Goal: Find specific page/section: Find specific page/section

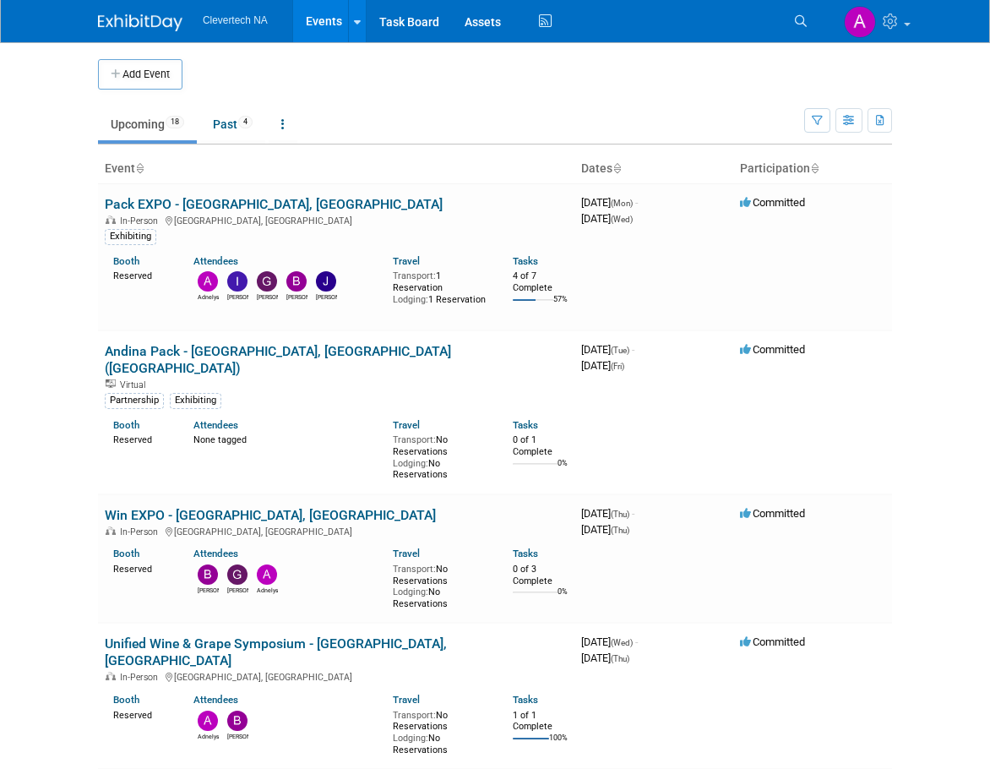
click at [248, 200] on link "Pack EXPO - [GEOGRAPHIC_DATA], [GEOGRAPHIC_DATA]" at bounding box center [274, 204] width 338 height 16
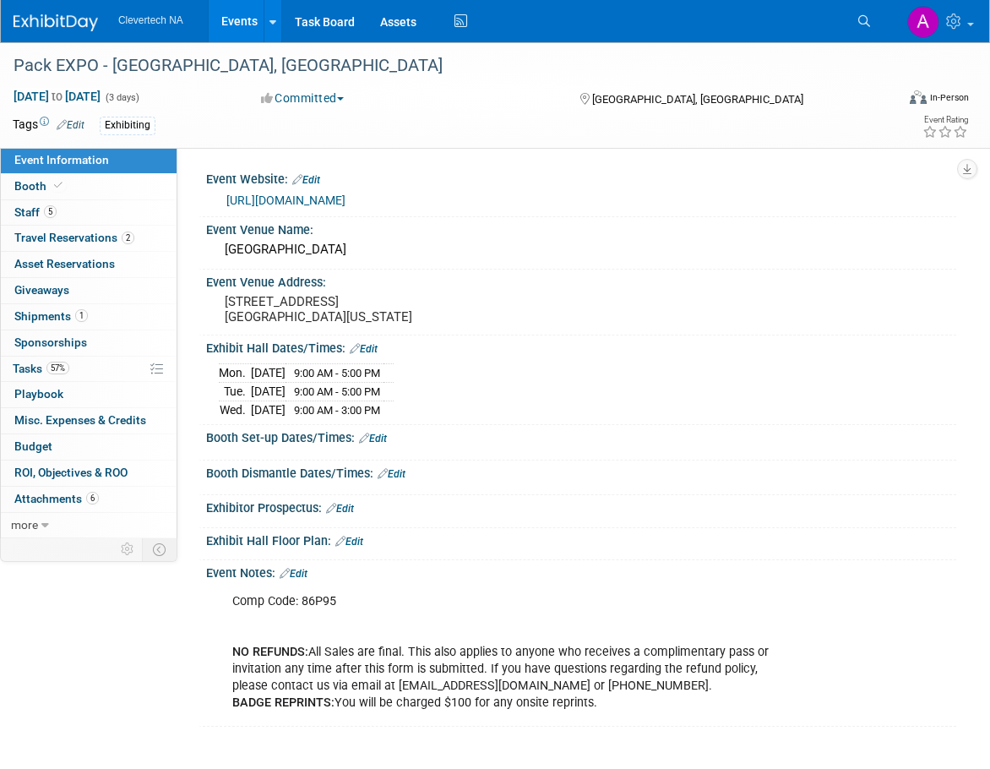
click at [46, 179] on span "Booth" at bounding box center [40, 186] width 52 height 14
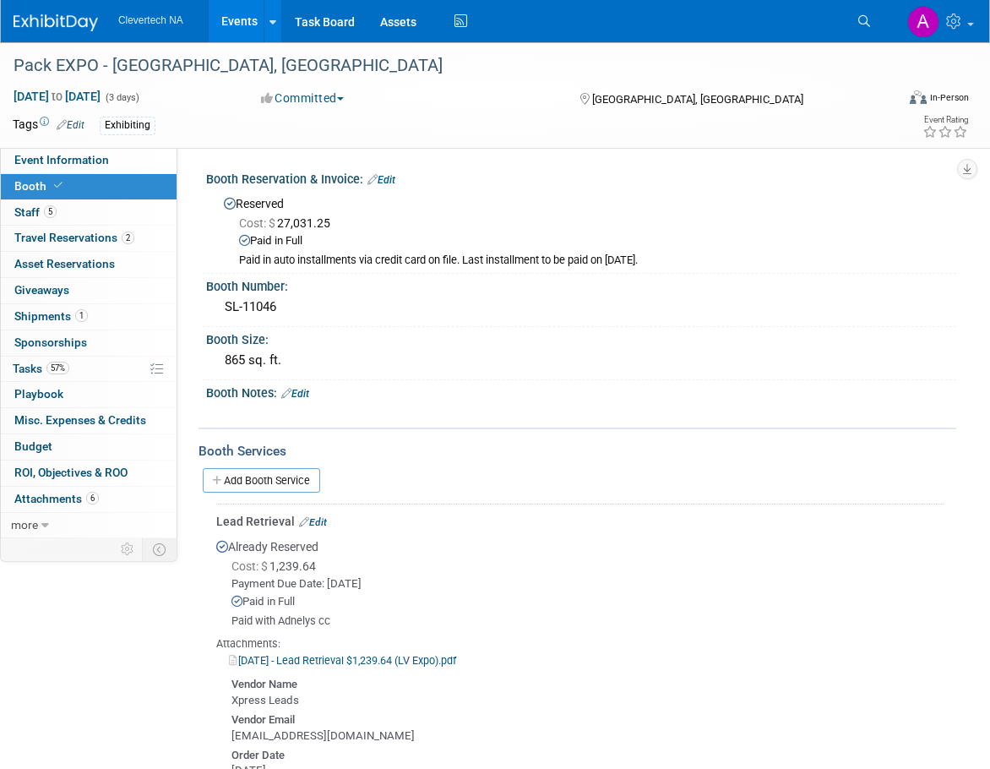
drag, startPoint x: 283, startPoint y: 307, endPoint x: 200, endPoint y: 309, distance: 82.8
click at [200, 309] on div "Booth Number: SL-11046" at bounding box center [578, 300] width 758 height 53
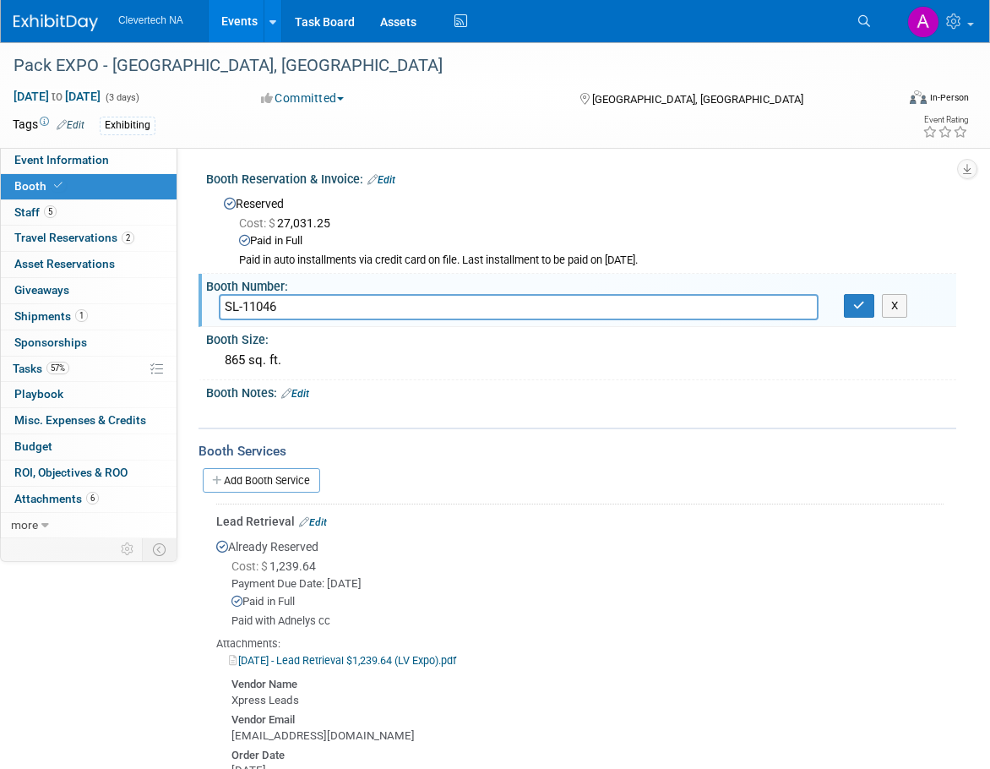
drag, startPoint x: 288, startPoint y: 305, endPoint x: 224, endPoint y: 309, distance: 64.3
click at [224, 309] on input "SL-11046" at bounding box center [519, 307] width 600 height 26
click at [427, 339] on div "Booth Size:" at bounding box center [581, 337] width 750 height 21
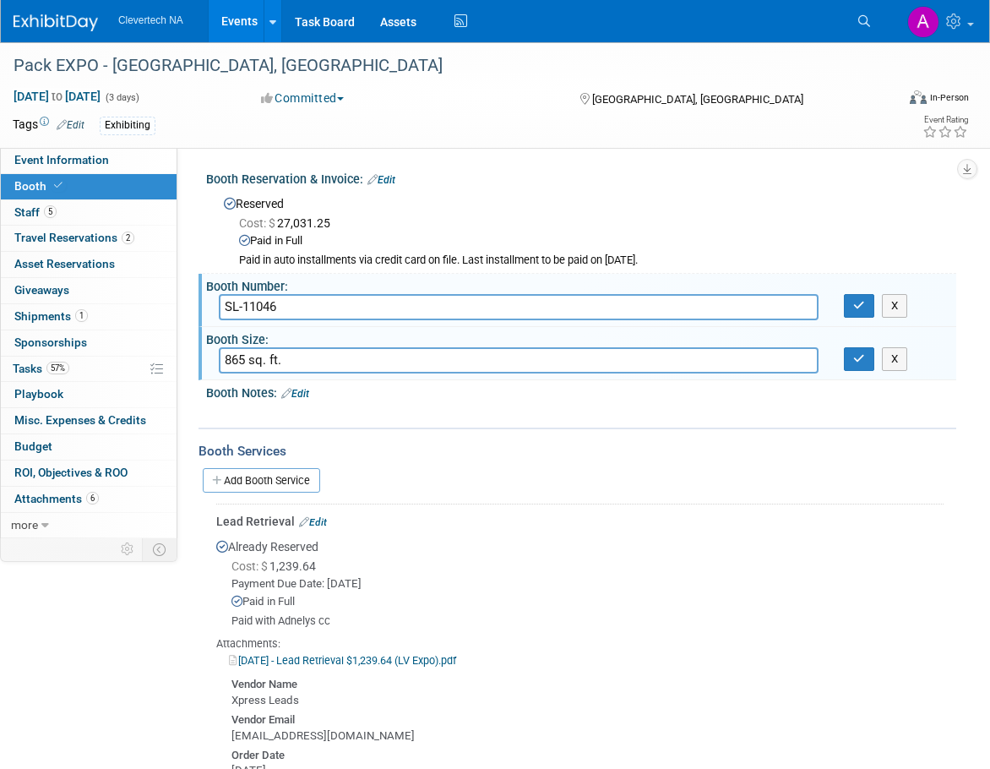
click at [52, 166] on span "Event Information" at bounding box center [61, 160] width 95 height 14
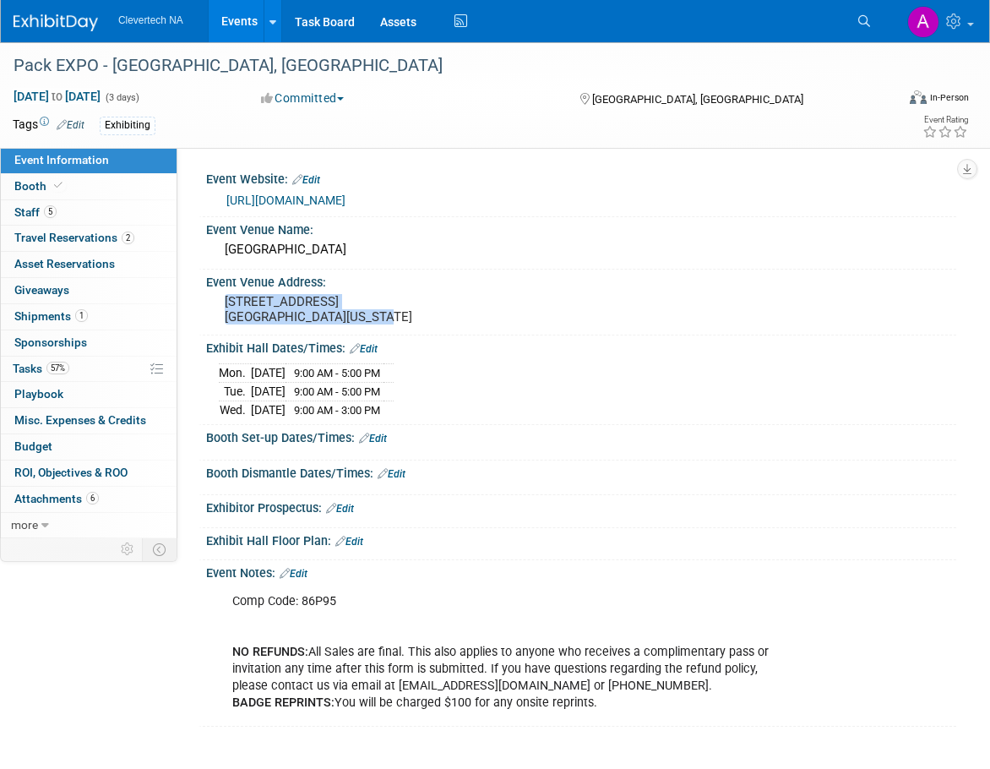
drag, startPoint x: 389, startPoint y: 319, endPoint x: 213, endPoint y: 305, distance: 177.1
click at [213, 305] on div "[STREET_ADDRESS] [GEOGRAPHIC_DATA][US_STATE]" at bounding box center [362, 310] width 313 height 41
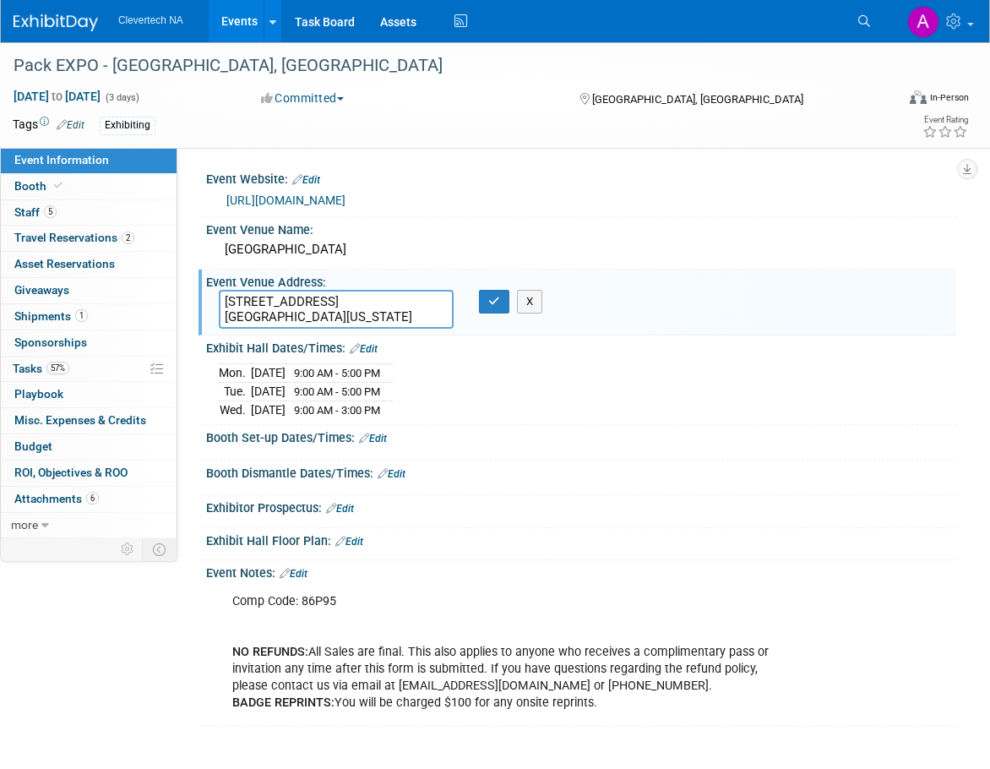
click at [362, 315] on textarea "[STREET_ADDRESS] [GEOGRAPHIC_DATA][US_STATE]" at bounding box center [336, 309] width 235 height 39
click at [362, 314] on textarea "[STREET_ADDRESS] [GEOGRAPHIC_DATA][US_STATE]" at bounding box center [336, 309] width 235 height 39
click at [386, 313] on textarea "3150 Paradise Rd. Las Vegas, Nevada 89109" at bounding box center [336, 309] width 235 height 39
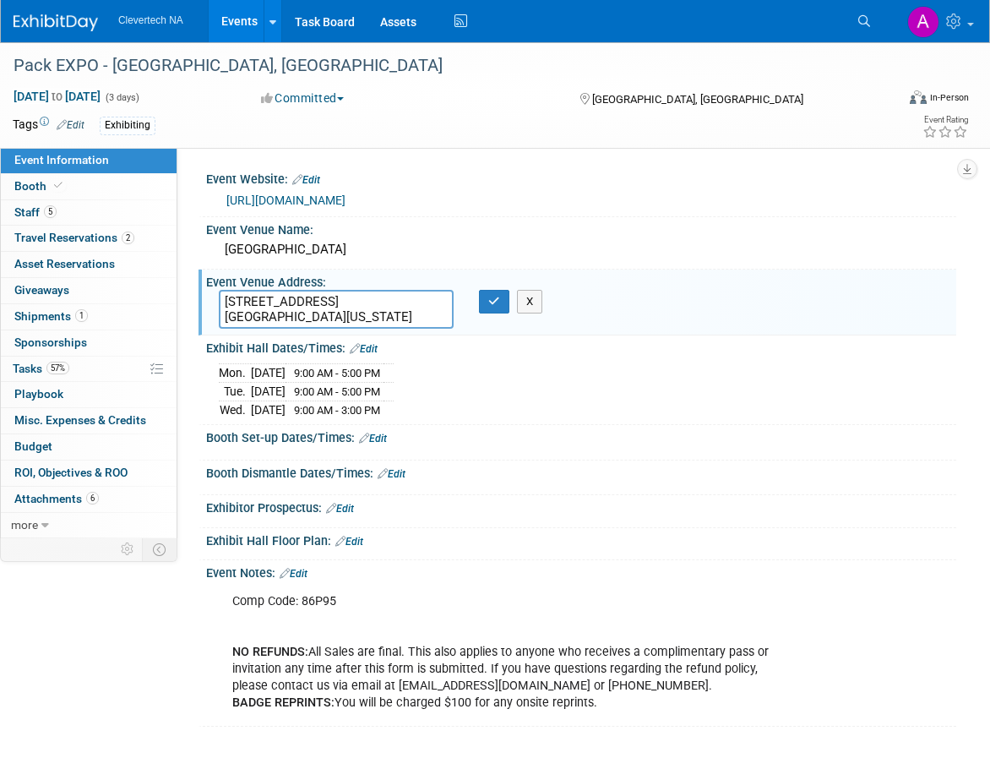
drag, startPoint x: 389, startPoint y: 316, endPoint x: 206, endPoint y: 281, distance: 186.6
click at [206, 281] on div "Event Venue Address: 3150 Paradise Rd. Las Vegas, Nevada 89109 3150 Paradise Rd…" at bounding box center [578, 301] width 758 height 65
